Goal: Information Seeking & Learning: Find specific fact

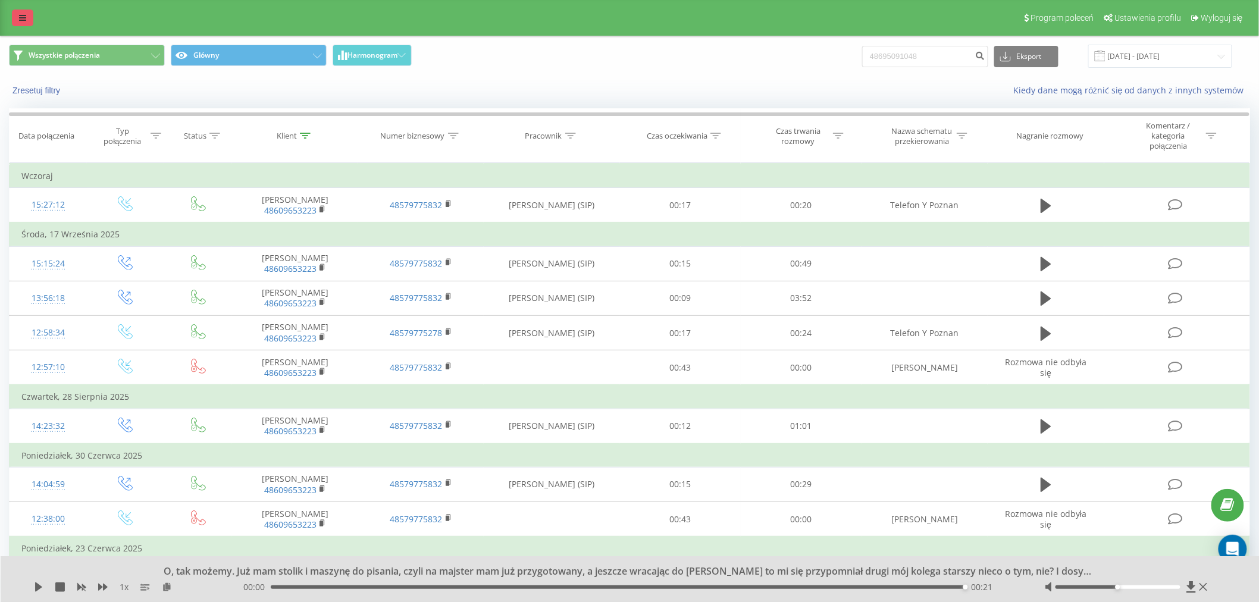
click at [20, 22] on link at bounding box center [22, 18] width 21 height 17
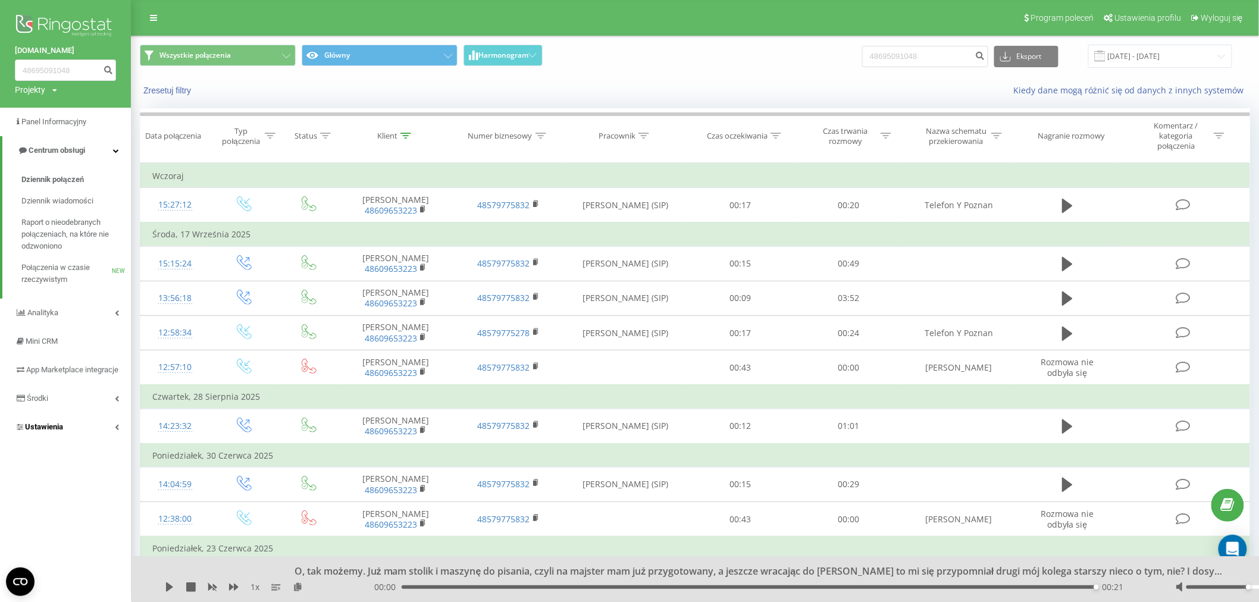
click at [79, 433] on link "Ustawienia" at bounding box center [65, 427] width 131 height 29
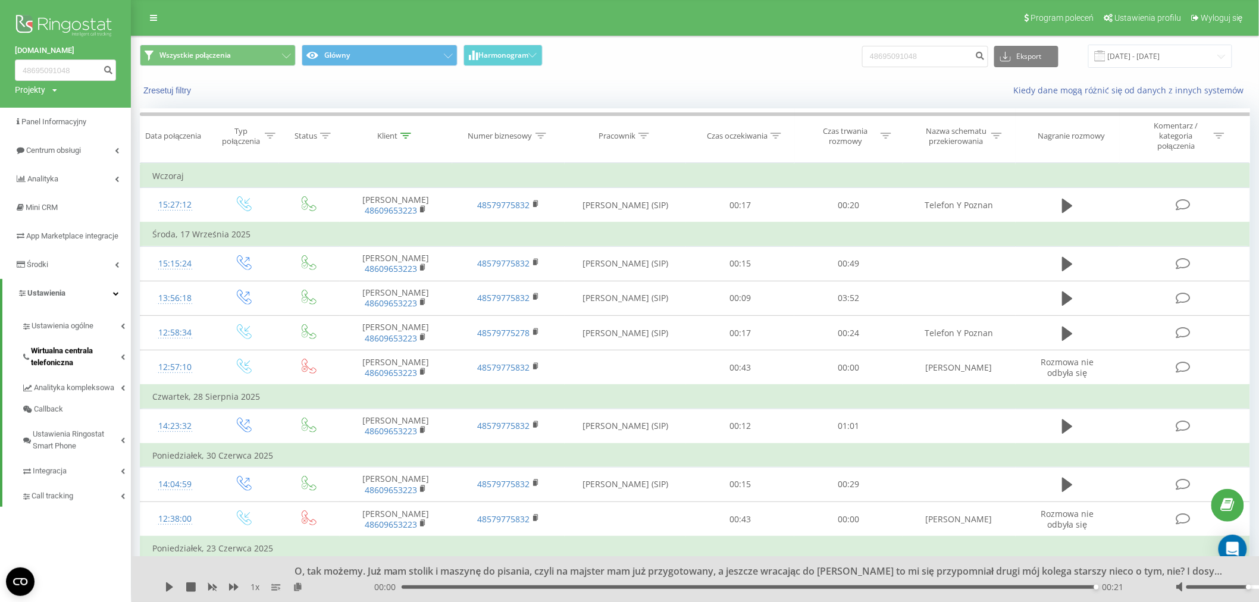
click at [57, 364] on span "Wirtualna centrala telefoniczna" at bounding box center [76, 357] width 90 height 24
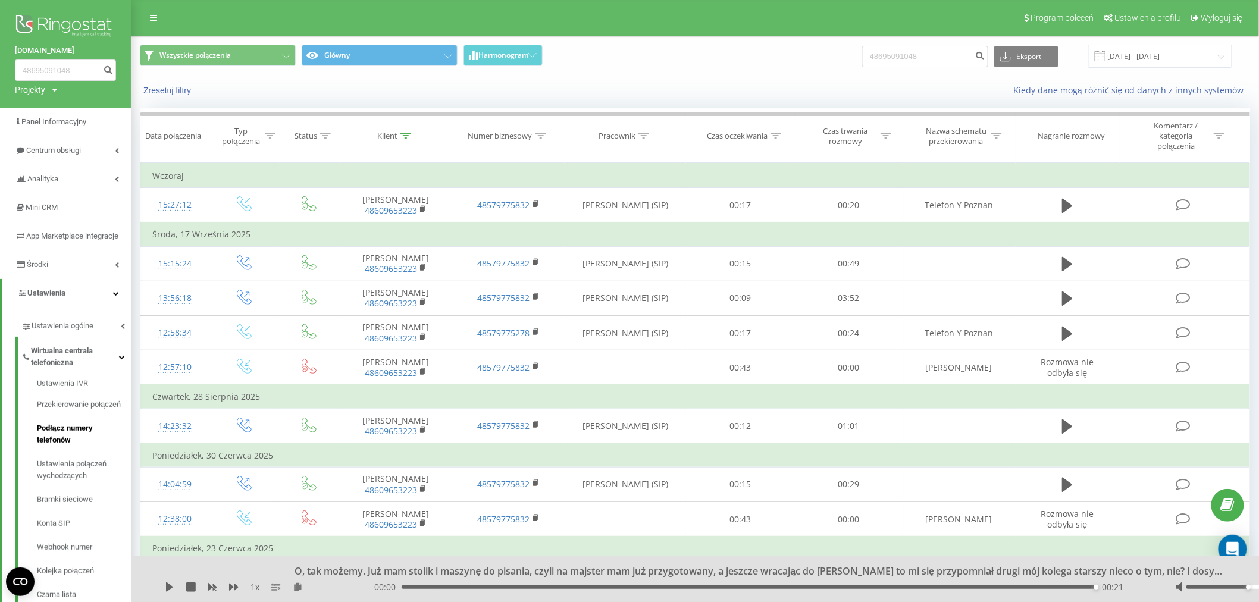
click at [67, 446] on span "Podłącz numery telefonów" at bounding box center [81, 435] width 88 height 24
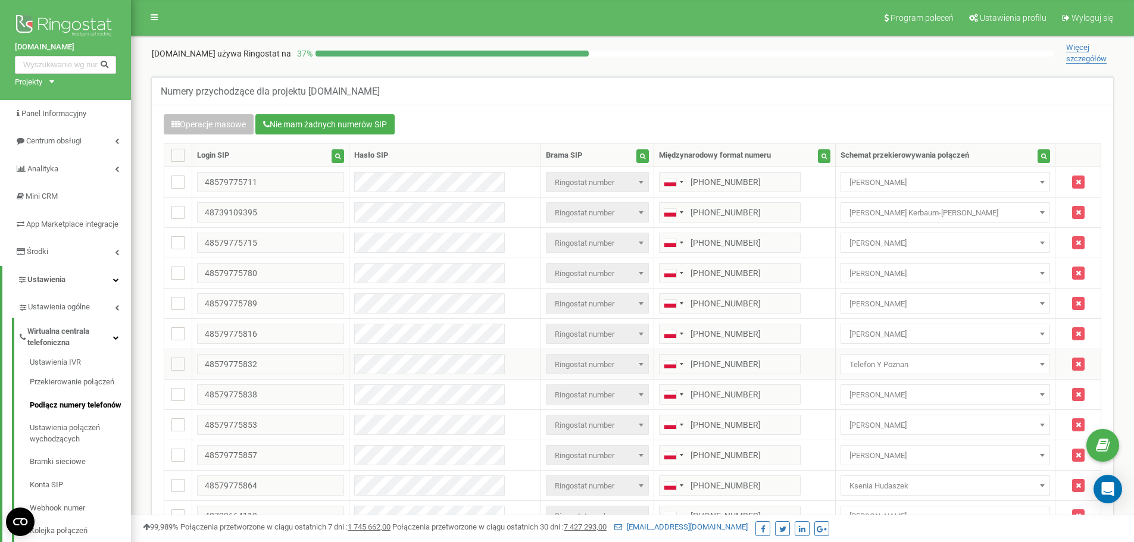
click at [873, 371] on span "Telefon Y Poznan" at bounding box center [944, 364] width 201 height 17
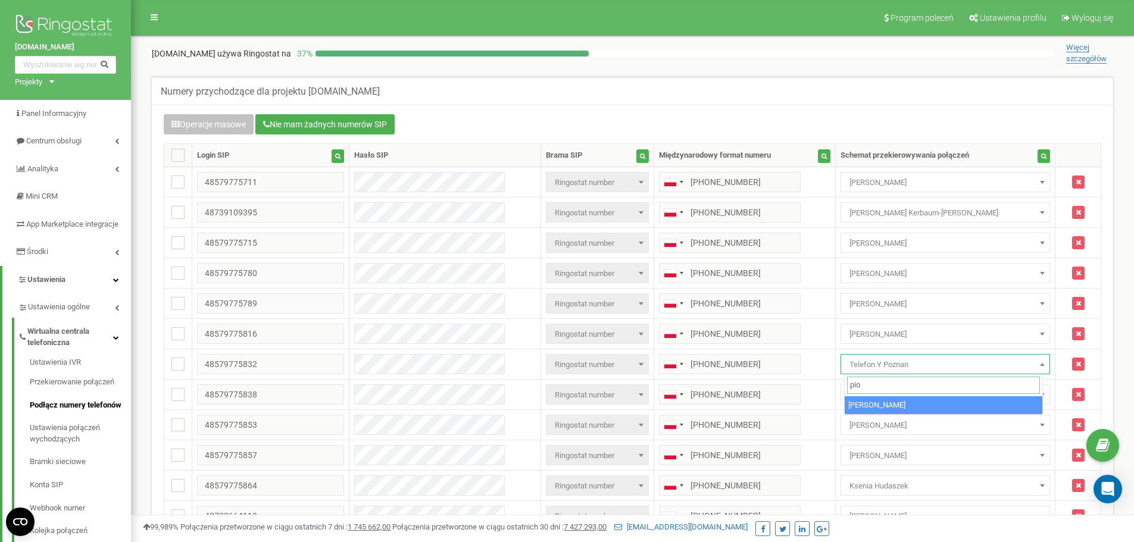
type input "pio"
select select "228876"
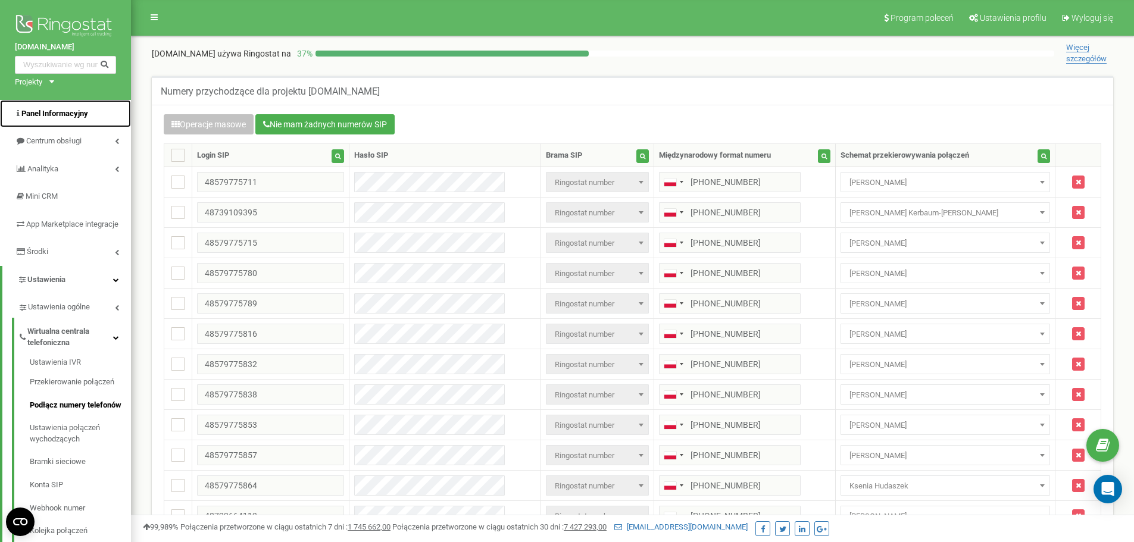
click at [71, 111] on span "Panel Informacyjny" at bounding box center [54, 113] width 67 height 9
click at [61, 142] on span "Centrum obsługi" at bounding box center [54, 140] width 57 height 9
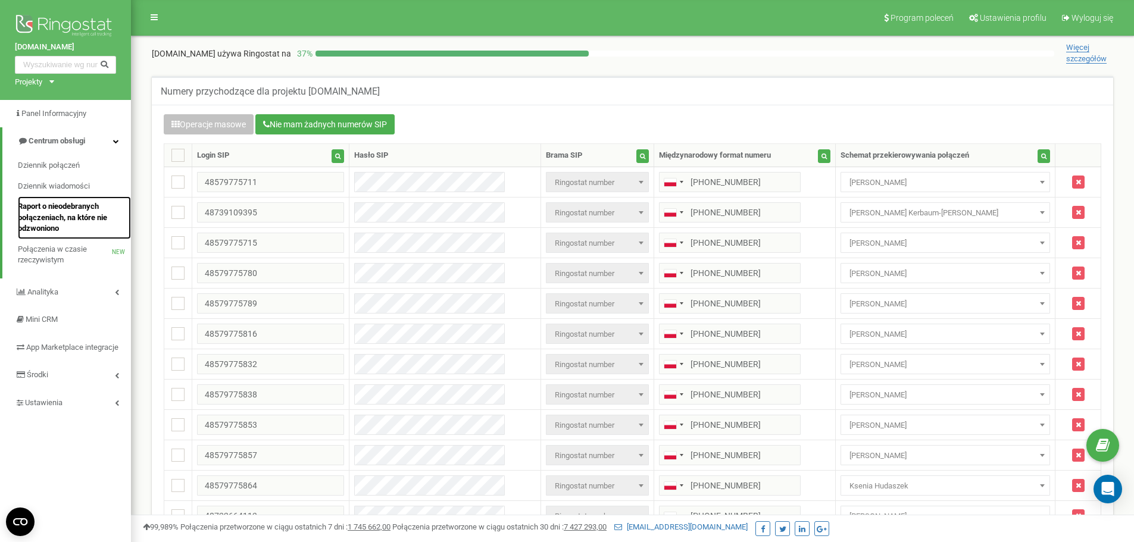
click at [49, 197] on link "Raport o nieodebranych połączeniach, na które nie odzwoniono" at bounding box center [74, 217] width 113 height 43
click at [49, 211] on span "Raport o nieodebranych połączeniach, na które nie odzwoniono" at bounding box center [71, 217] width 107 height 33
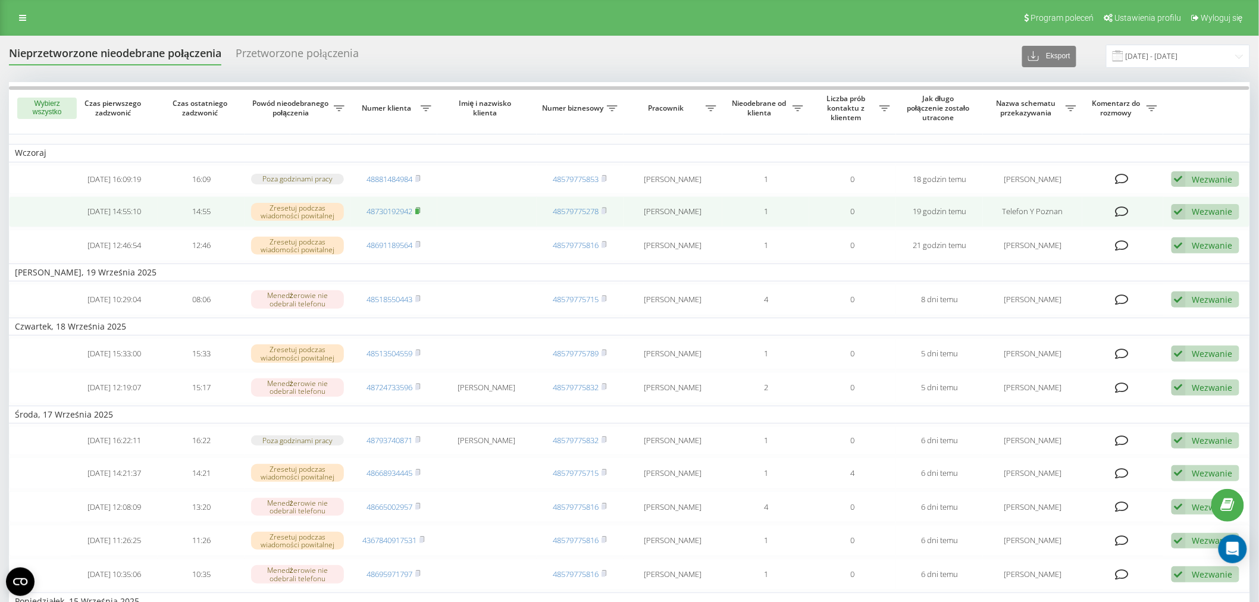
click at [419, 211] on rect at bounding box center [417, 211] width 4 height 5
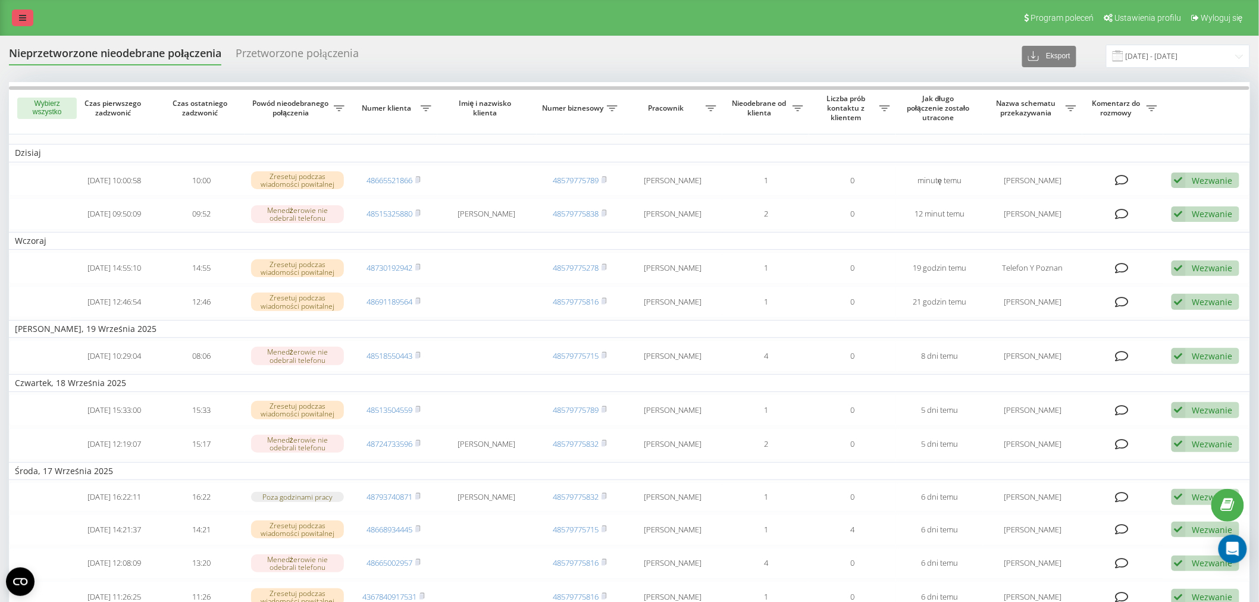
click at [23, 18] on icon at bounding box center [22, 18] width 7 height 8
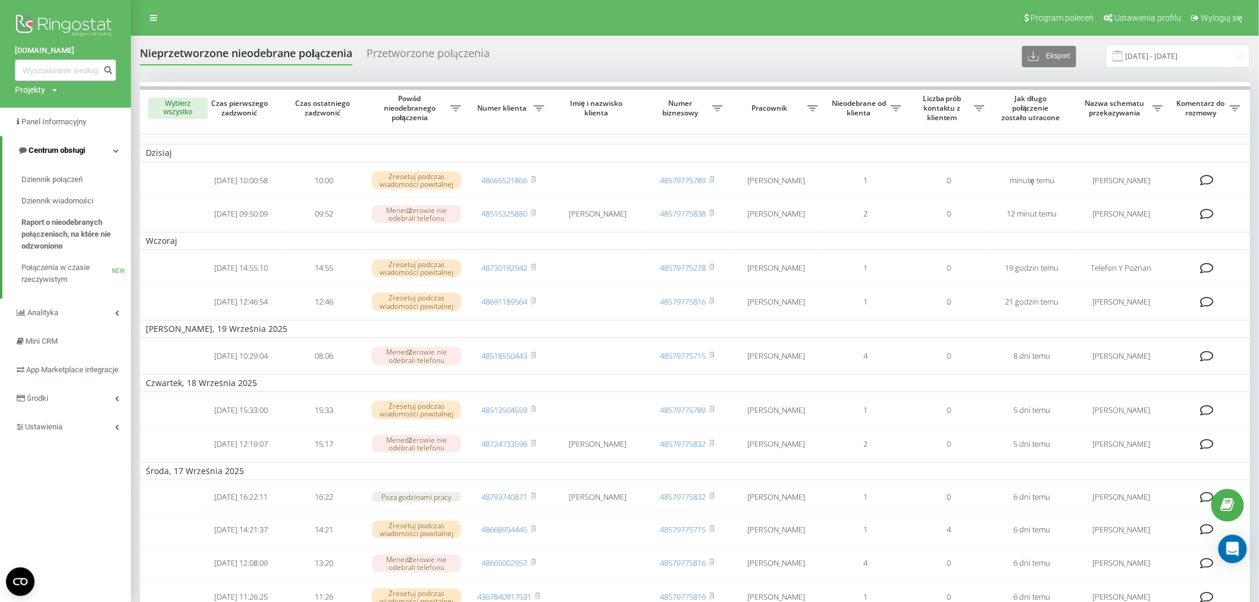
click at [76, 147] on span "Centrum obsługi" at bounding box center [57, 150] width 57 height 9
click at [76, 147] on span "Centrum obsługi" at bounding box center [54, 150] width 57 height 9
click at [79, 442] on link "Ustawienia" at bounding box center [65, 427] width 131 height 29
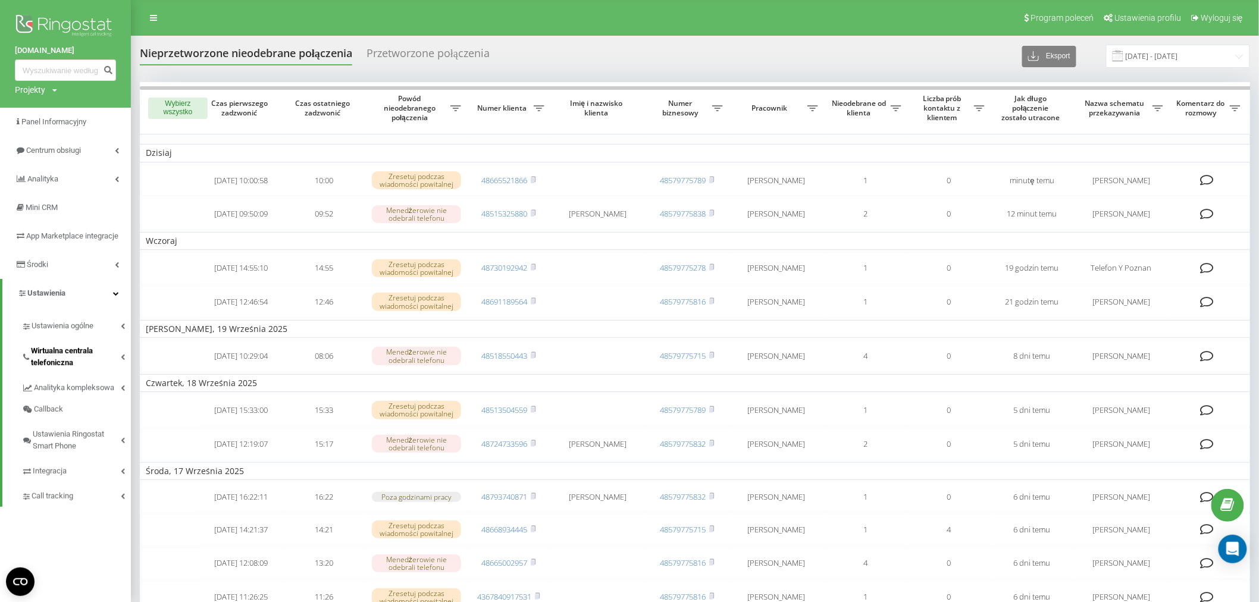
click at [71, 369] on span "Wirtualna centrala telefoniczna" at bounding box center [76, 357] width 90 height 24
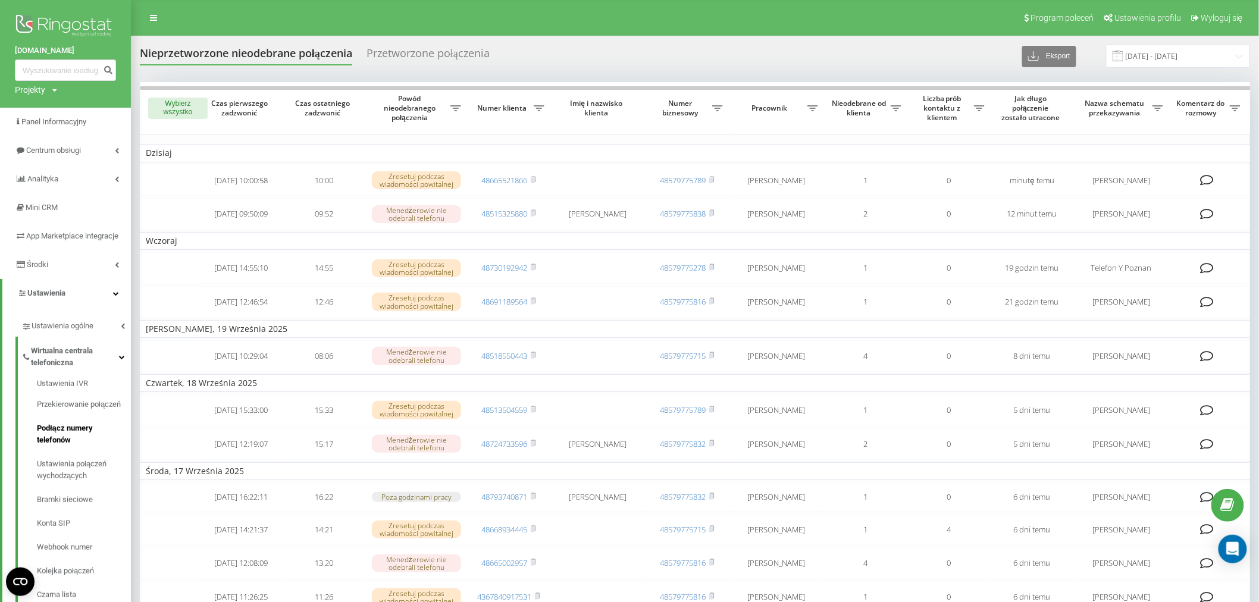
click at [61, 446] on span "Podłącz numery telefonów" at bounding box center [81, 435] width 88 height 24
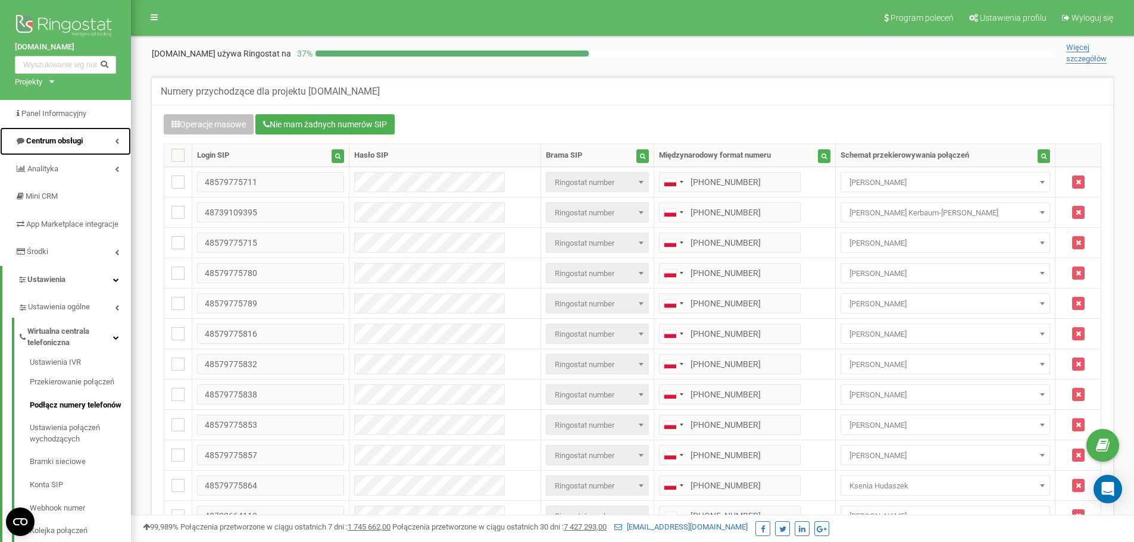
click at [51, 145] on span "Centrum obsługi" at bounding box center [54, 140] width 57 height 9
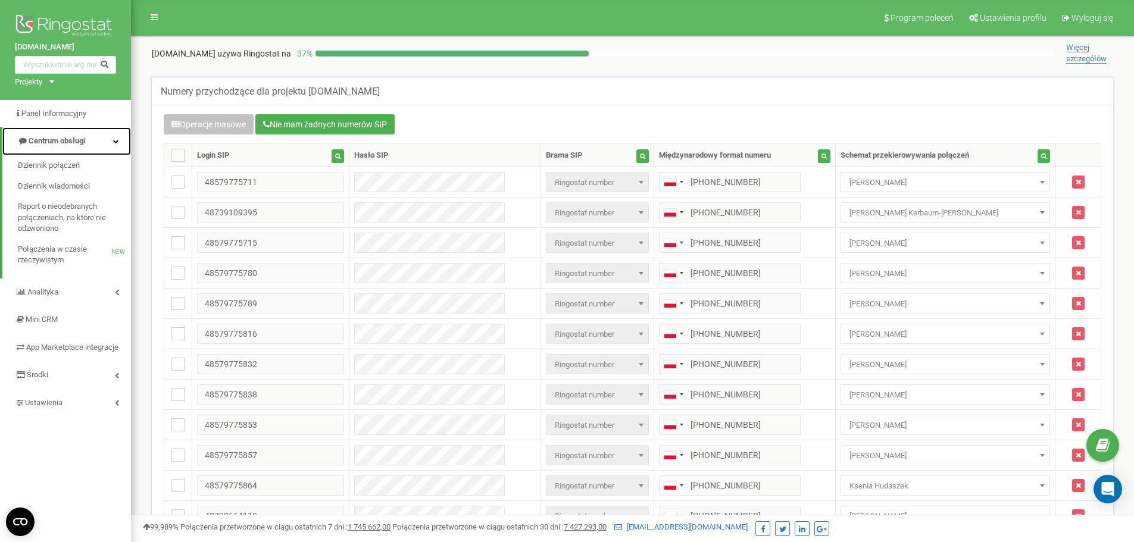
click at [51, 145] on span "Centrum obsługi" at bounding box center [57, 140] width 57 height 9
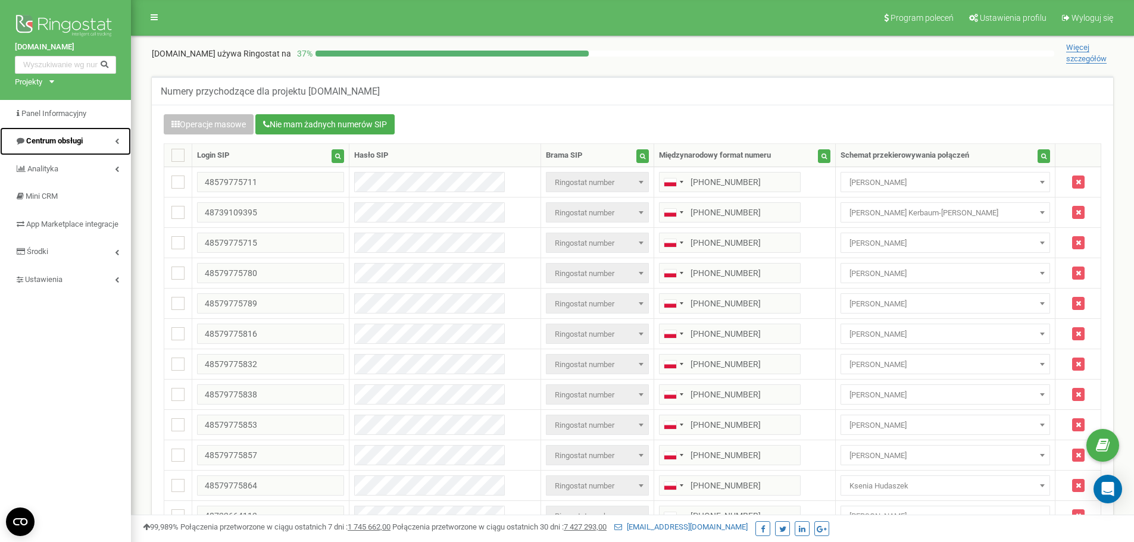
click at [46, 149] on link "Centrum obsługi" at bounding box center [65, 141] width 131 height 28
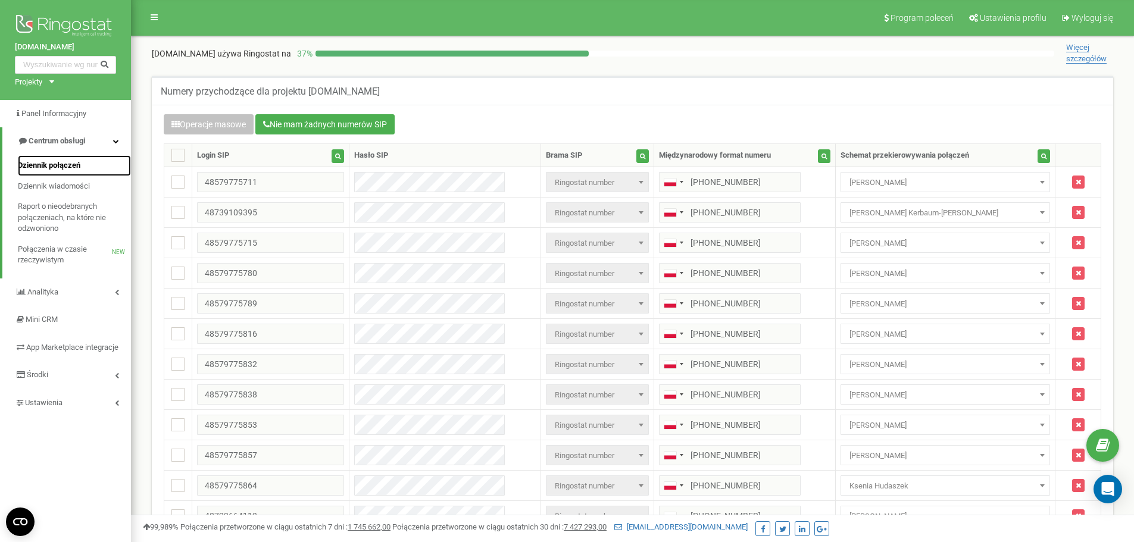
drag, startPoint x: 46, startPoint y: 155, endPoint x: 43, endPoint y: 166, distance: 11.9
click at [43, 166] on span "Dziennik połączeń" at bounding box center [49, 165] width 62 height 11
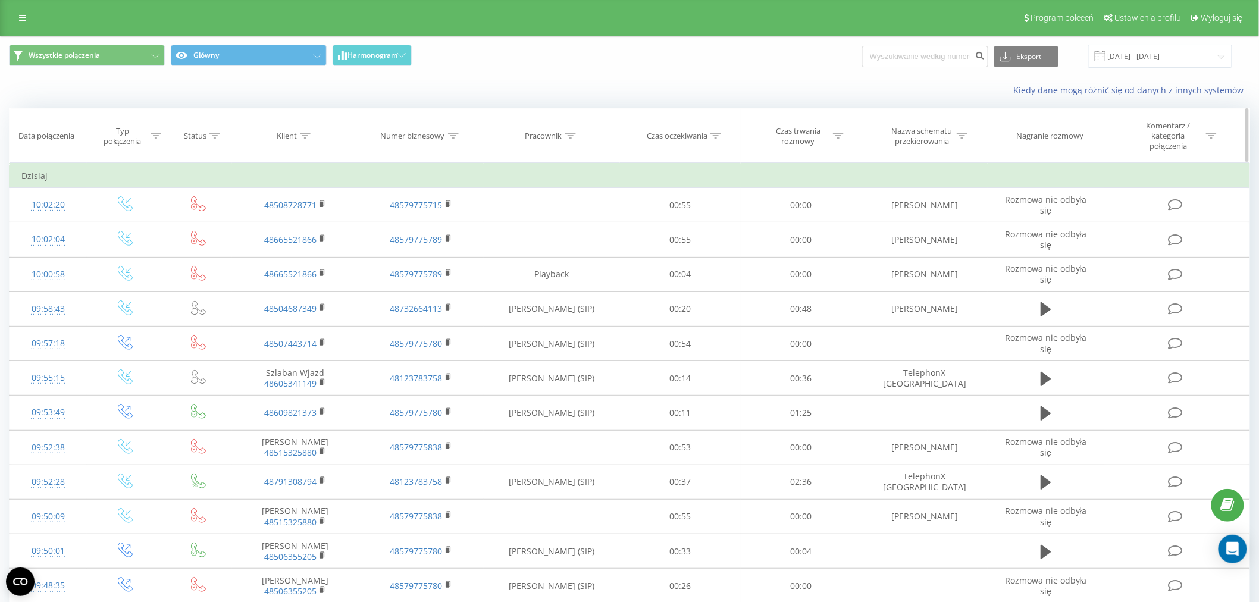
click at [308, 134] on icon at bounding box center [305, 136] width 11 height 6
click at [293, 227] on input "text" at bounding box center [295, 226] width 105 height 21
paste input "881 484 984"
click at [259, 224] on input "881 484 984" at bounding box center [295, 226] width 105 height 21
click at [260, 224] on input "881 484 984" at bounding box center [295, 226] width 105 height 21
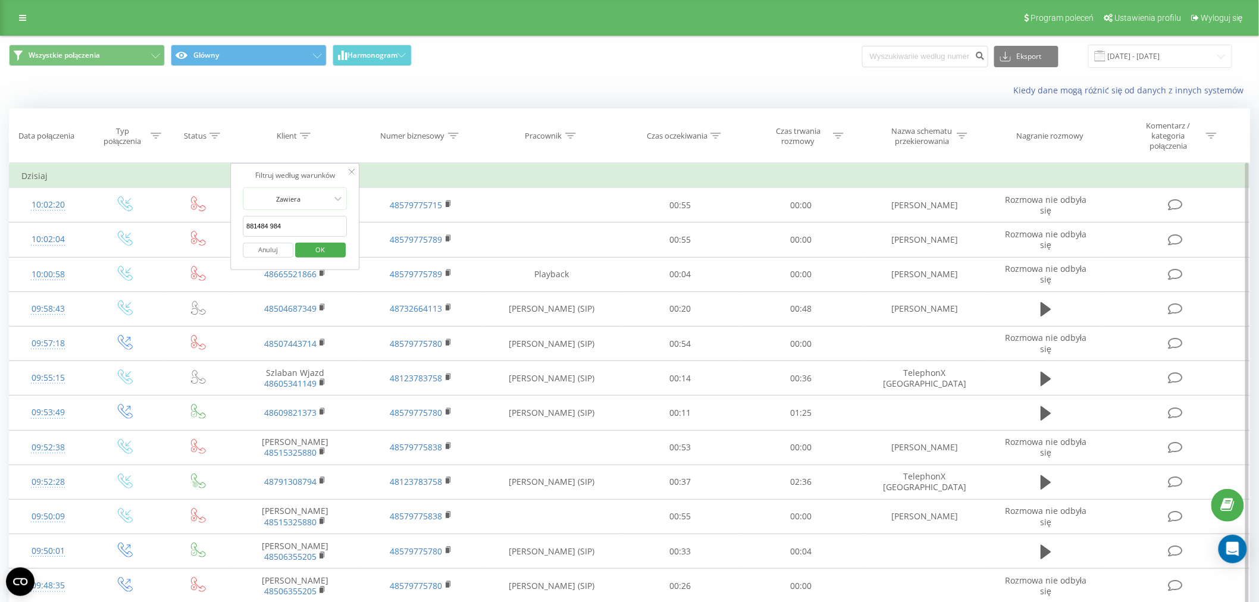
click at [272, 226] on input "881484 984" at bounding box center [295, 226] width 105 height 21
click at [249, 227] on input "881484984" at bounding box center [295, 226] width 105 height 21
type input "48881484984"
click button "OK" at bounding box center [320, 250] width 51 height 15
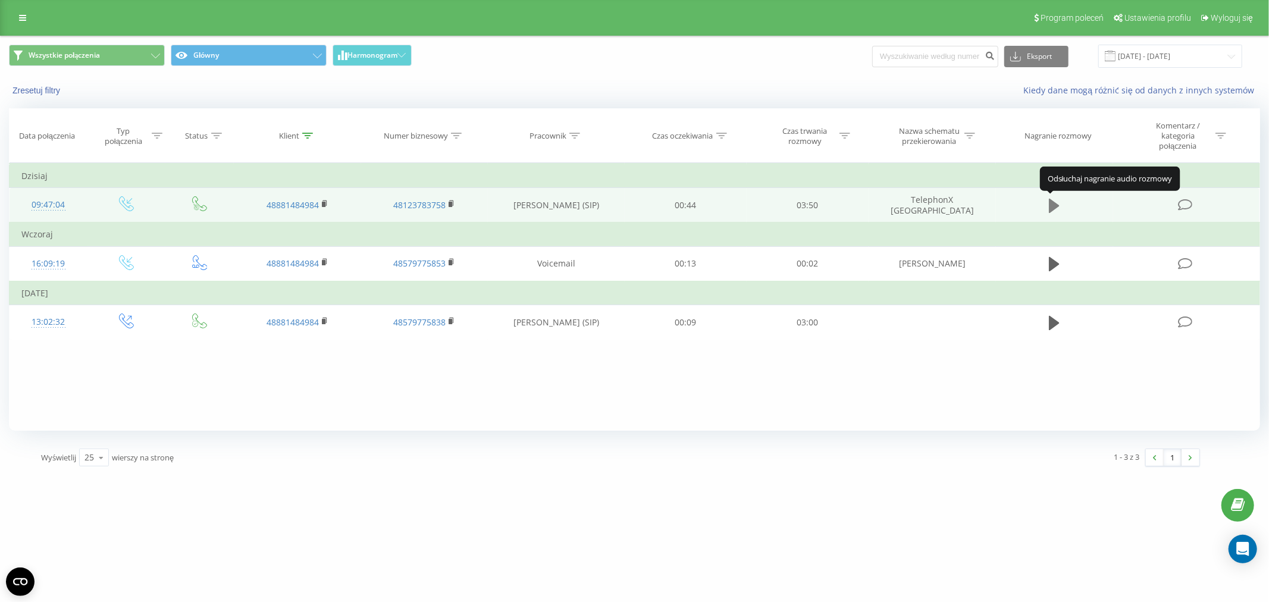
click at [1052, 212] on icon at bounding box center [1054, 206] width 11 height 17
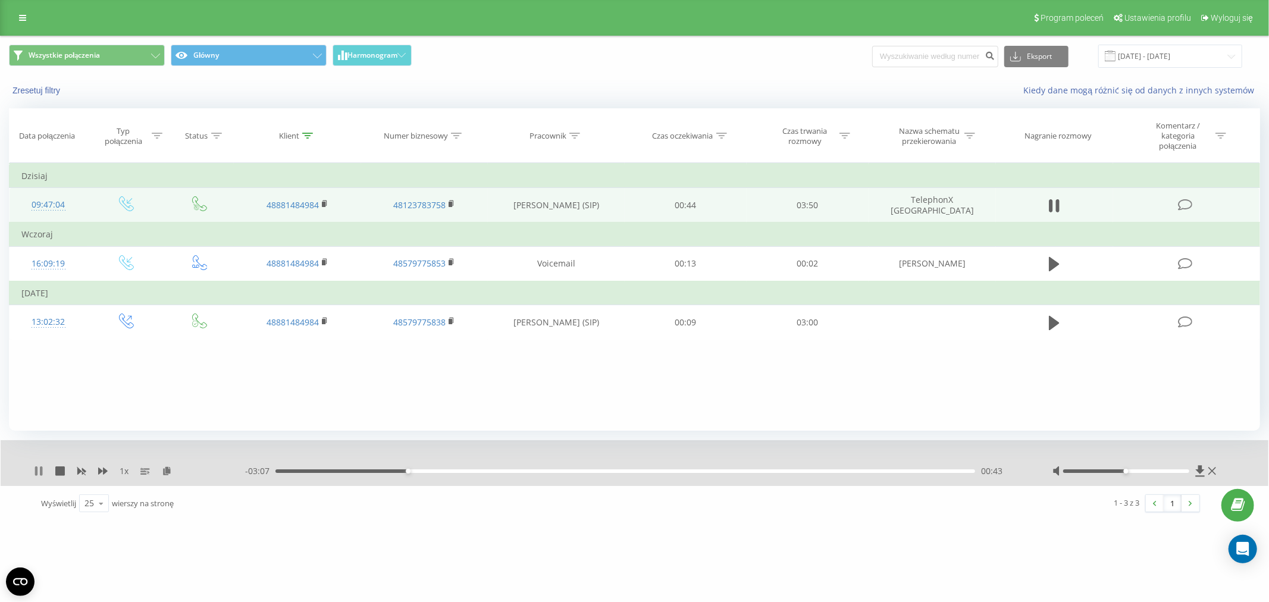
drag, startPoint x: 39, startPoint y: 469, endPoint x: 32, endPoint y: 450, distance: 20.1
click at [37, 467] on icon at bounding box center [39, 472] width 10 height 10
